Goal: Task Accomplishment & Management: Manage account settings

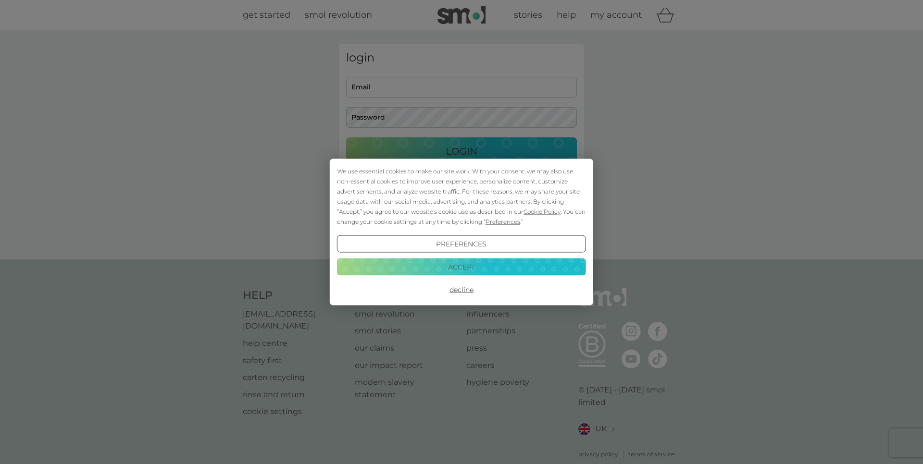
type input "clair.with.no.e@gmail.com"
click at [461, 268] on button "Accept" at bounding box center [461, 266] width 249 height 17
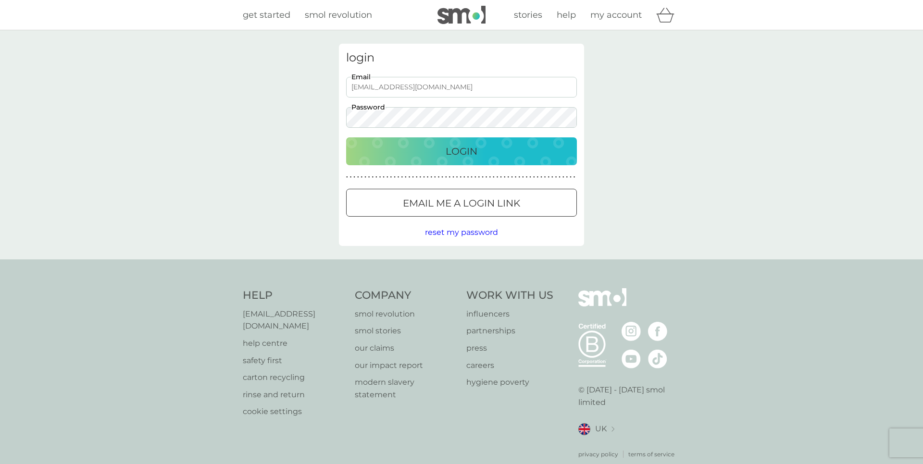
click at [438, 152] on div "Login" at bounding box center [462, 151] width 212 height 15
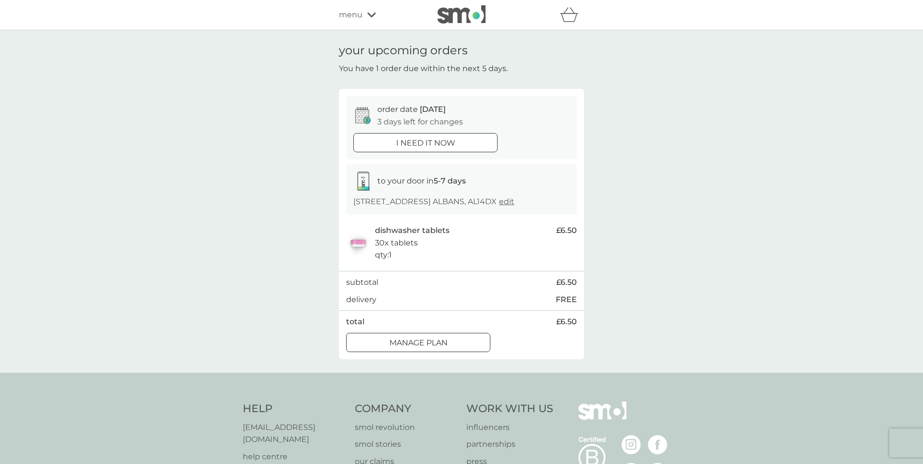
click at [425, 348] on div at bounding box center [418, 343] width 35 height 10
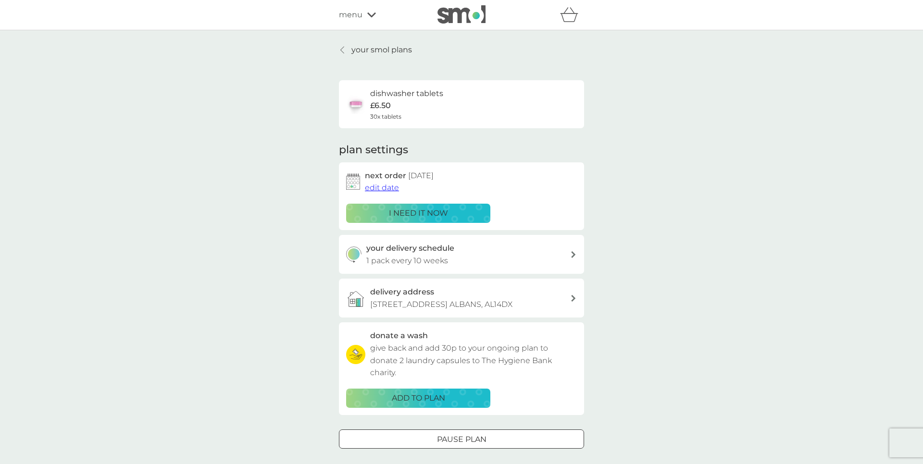
click at [389, 187] on span "edit date" at bounding box center [382, 187] width 34 height 9
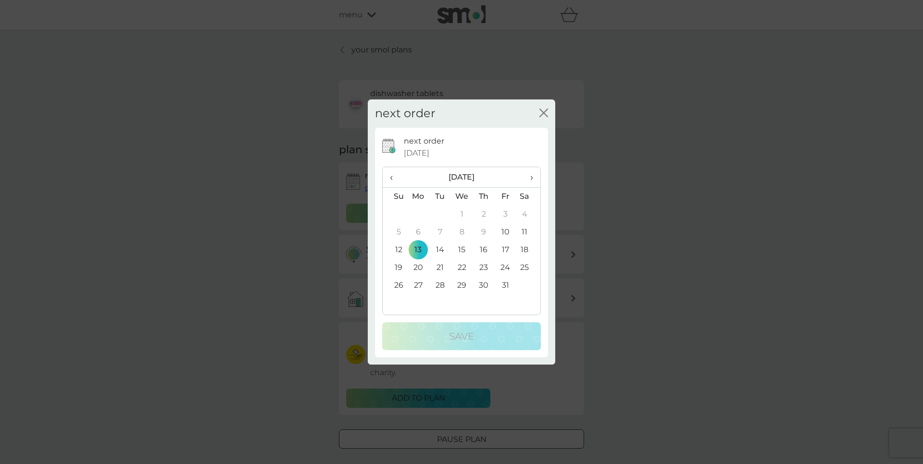
click at [534, 176] on th "›" at bounding box center [528, 177] width 24 height 21
click at [386, 178] on th "‹" at bounding box center [395, 177] width 25 height 21
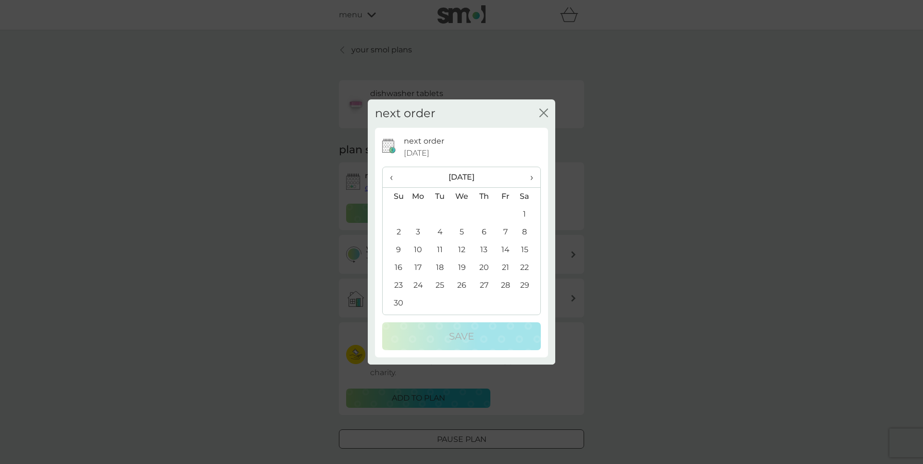
click at [386, 177] on th "‹" at bounding box center [395, 177] width 25 height 21
click at [549, 115] on div "next order close" at bounding box center [461, 114] width 187 height 28
click at [546, 115] on icon "close" at bounding box center [546, 113] width 4 height 8
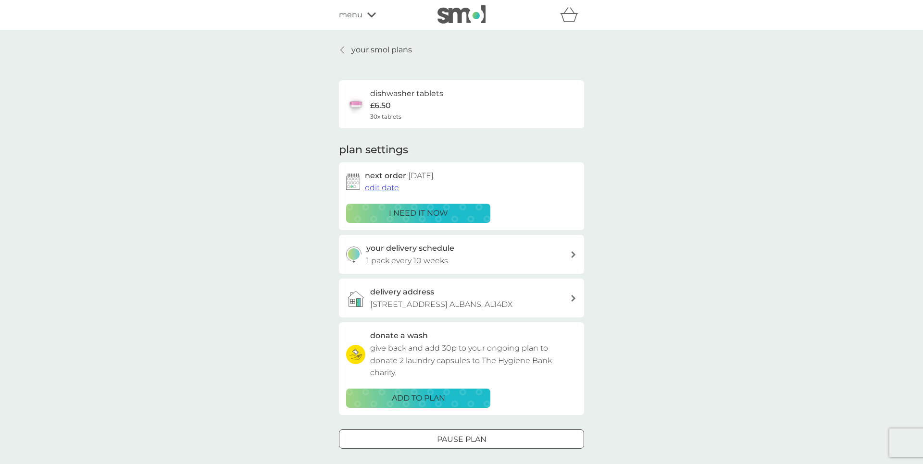
click at [346, 46] on div at bounding box center [342, 50] width 7 height 8
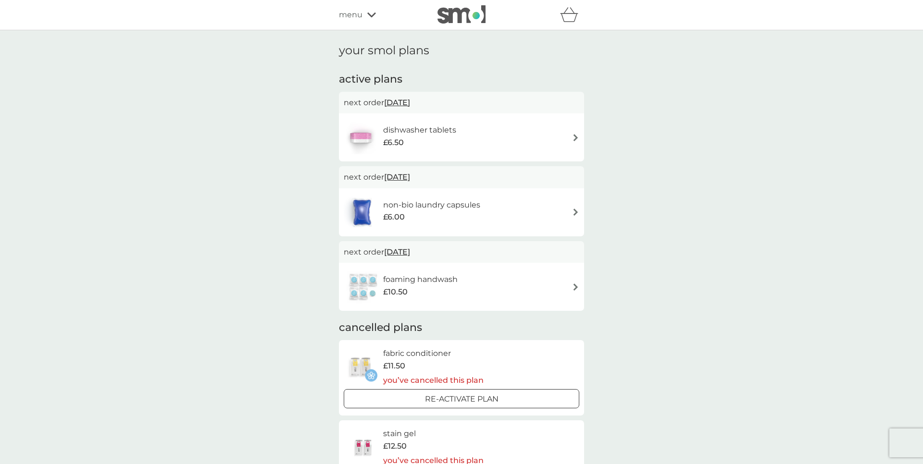
click at [573, 138] on img at bounding box center [575, 137] width 7 height 7
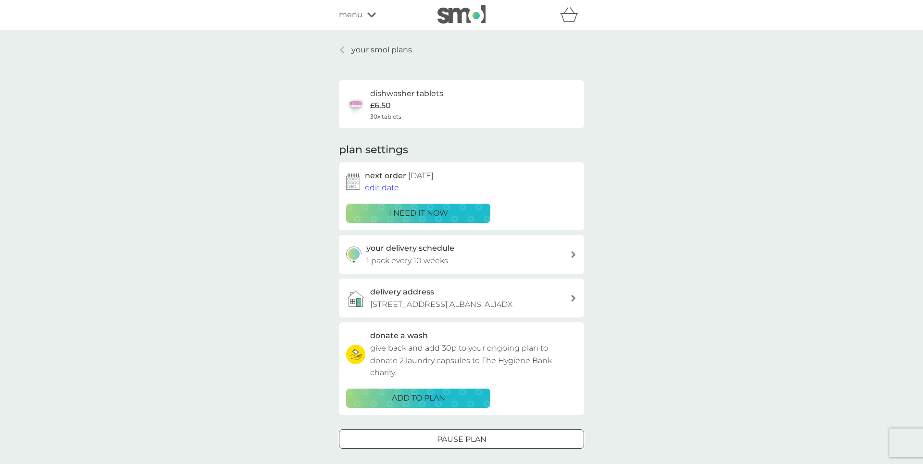
click at [385, 192] on span "edit date" at bounding box center [382, 187] width 34 height 9
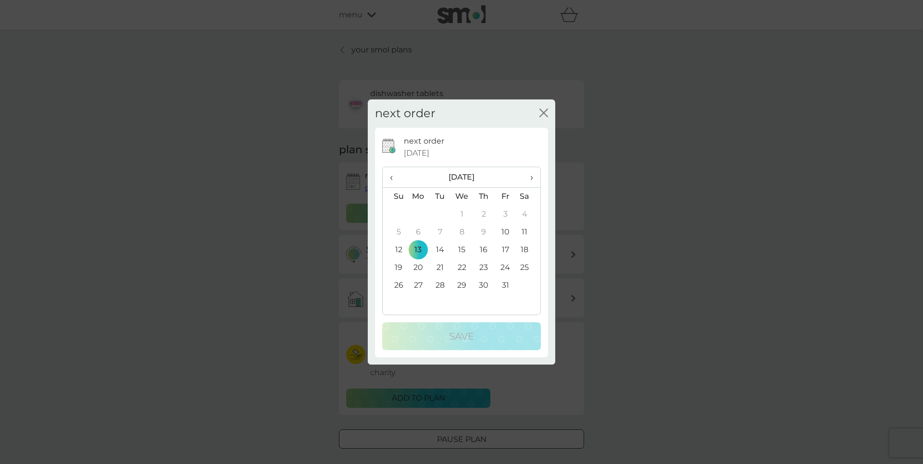
click at [532, 177] on span "›" at bounding box center [528, 177] width 10 height 20
click at [400, 266] on td "16" at bounding box center [395, 268] width 25 height 18
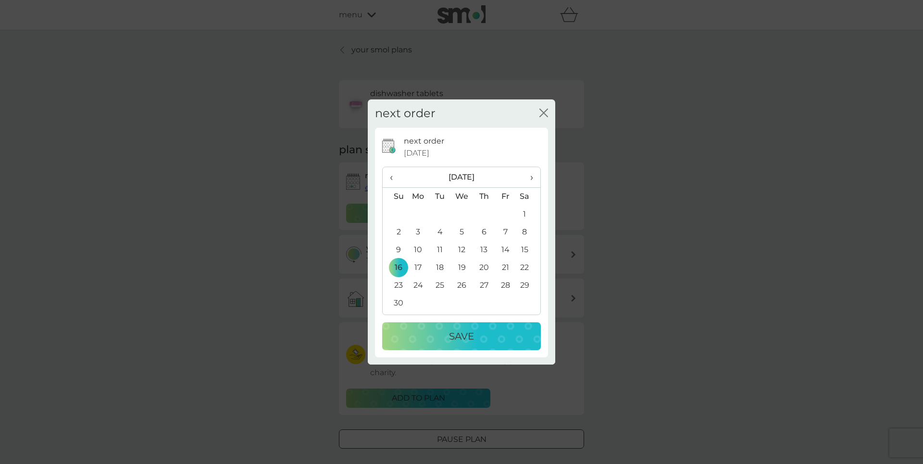
click at [466, 339] on p "Save" at bounding box center [461, 336] width 25 height 15
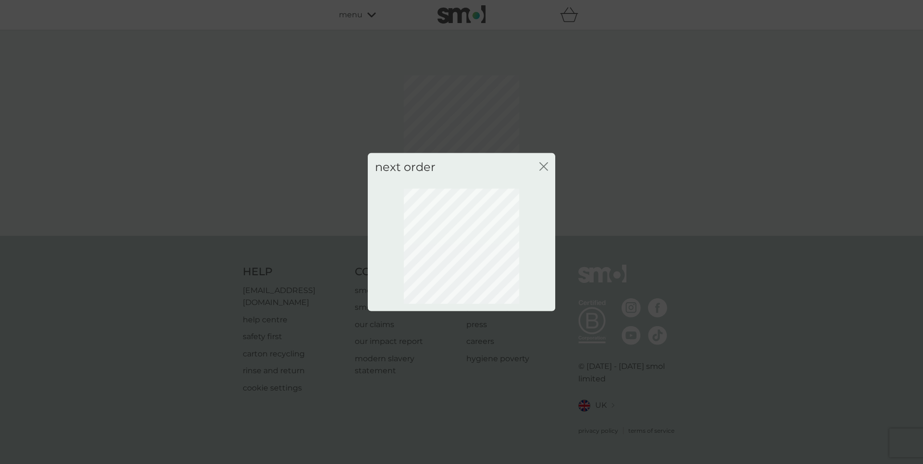
click at [545, 169] on icon "close" at bounding box center [543, 166] width 9 height 9
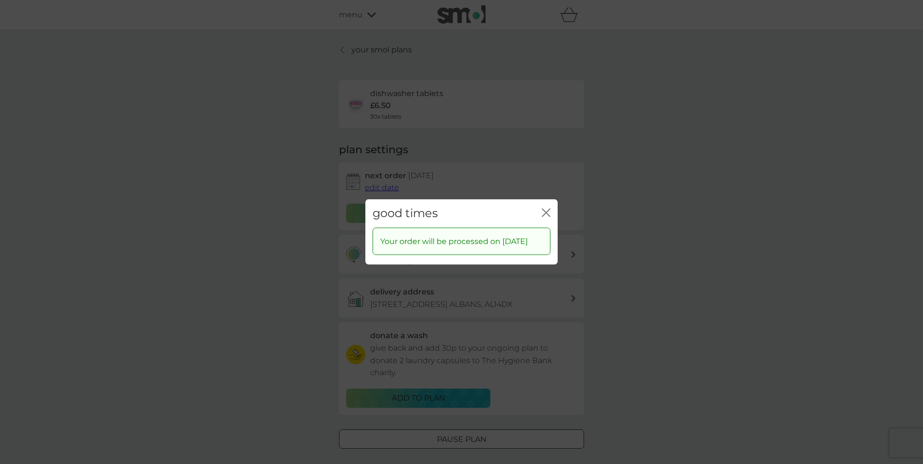
click at [544, 209] on icon "close" at bounding box center [544, 213] width 4 height 8
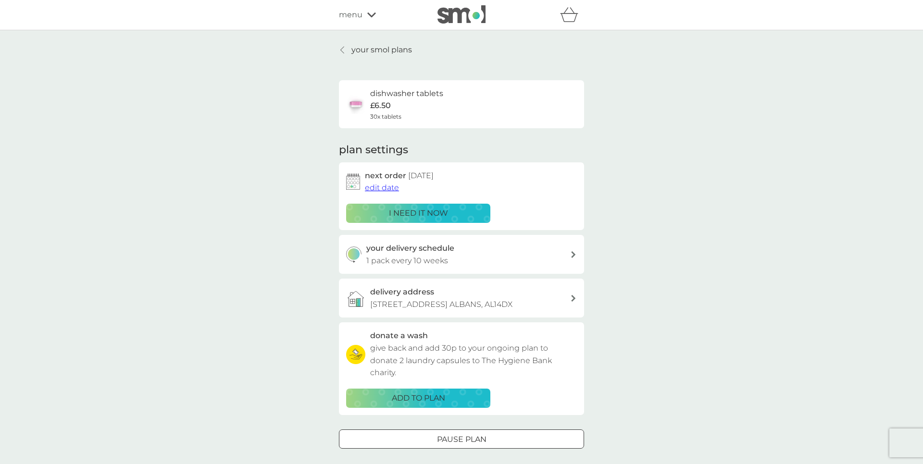
click at [345, 49] on div at bounding box center [342, 50] width 7 height 8
